Goal: Check status: Check status

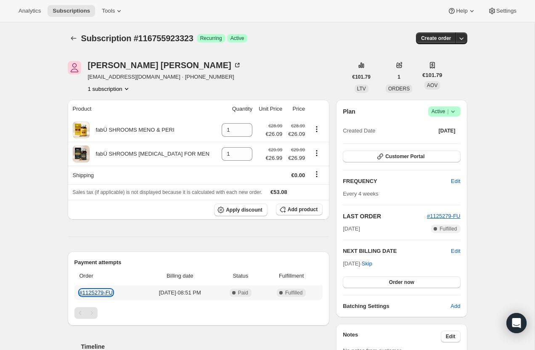
click at [100, 293] on link "#1125279-FU" at bounding box center [96, 292] width 34 height 6
